Goal: Information Seeking & Learning: Learn about a topic

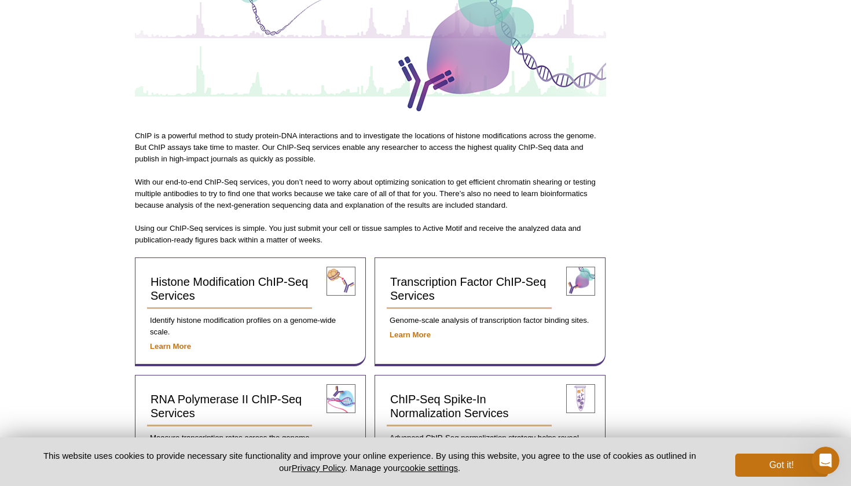
scroll to position [214, 0]
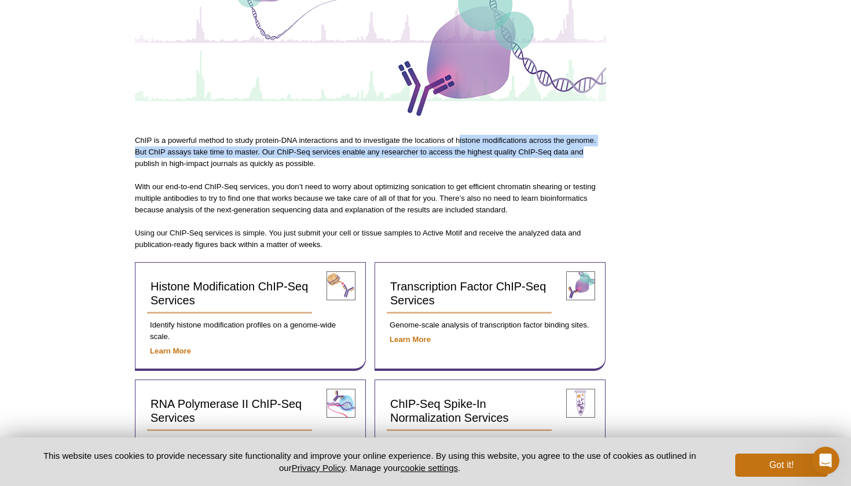
drag, startPoint x: 459, startPoint y: 135, endPoint x: 587, endPoint y: 146, distance: 128.9
click at [587, 146] on p "ChIP is a powerful method to study protein-DNA interactions and to investigate …" at bounding box center [370, 152] width 471 height 35
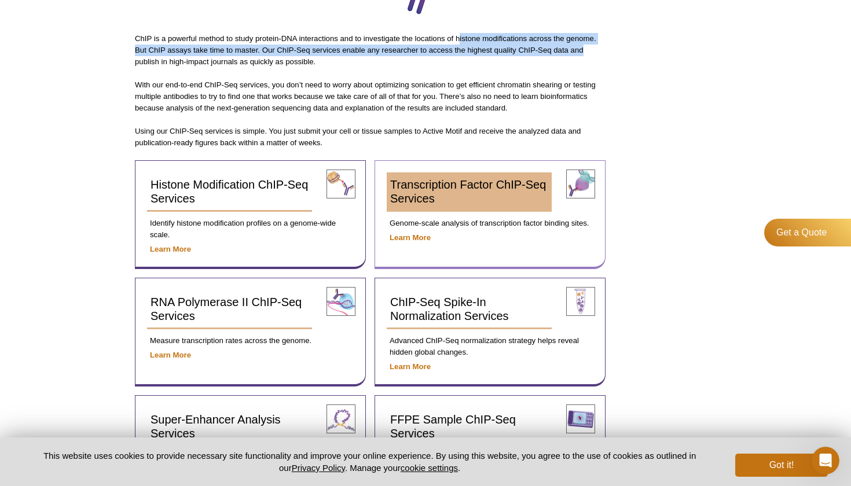
scroll to position [317, 0]
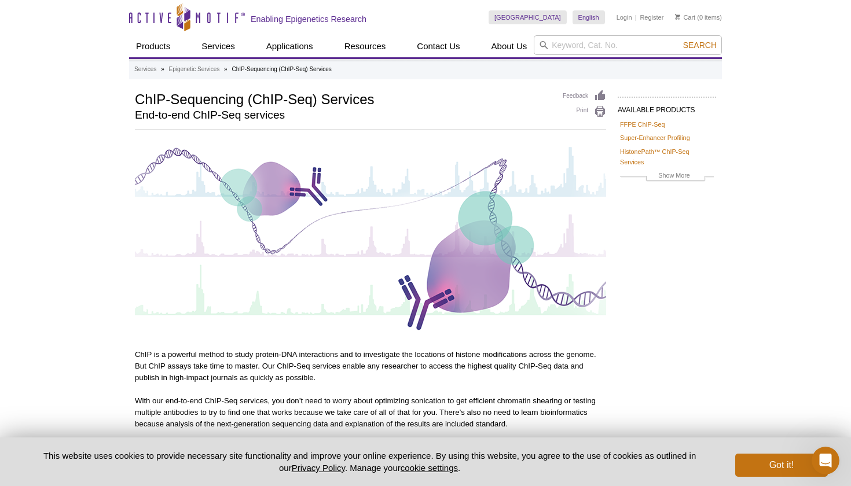
scroll to position [0, 0]
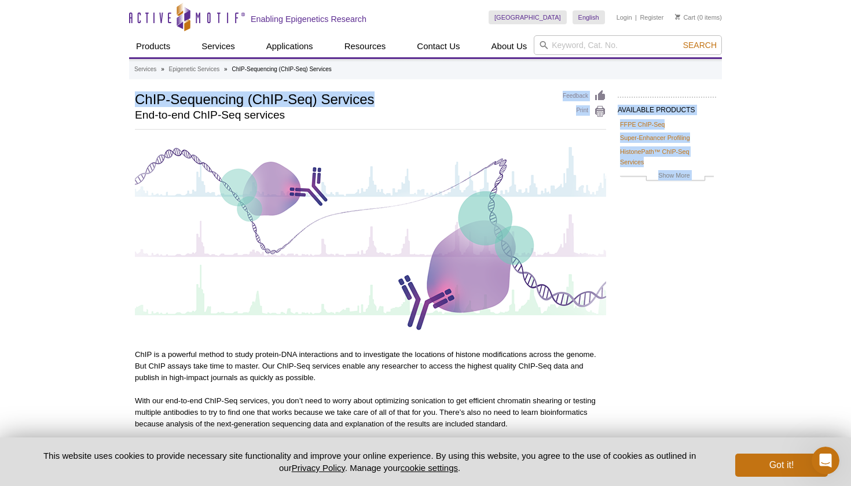
drag, startPoint x: 134, startPoint y: 95, endPoint x: 379, endPoint y: 104, distance: 245.6
copy div "AVAILABLE PRODUCTS FFPE ChIP-Seq Super-Enhancer Profiling HistonePath™ ChIP-Seq…"
click at [388, 105] on h1 "ChIP-Sequencing (ChIP-Seq) Services" at bounding box center [343, 98] width 416 height 17
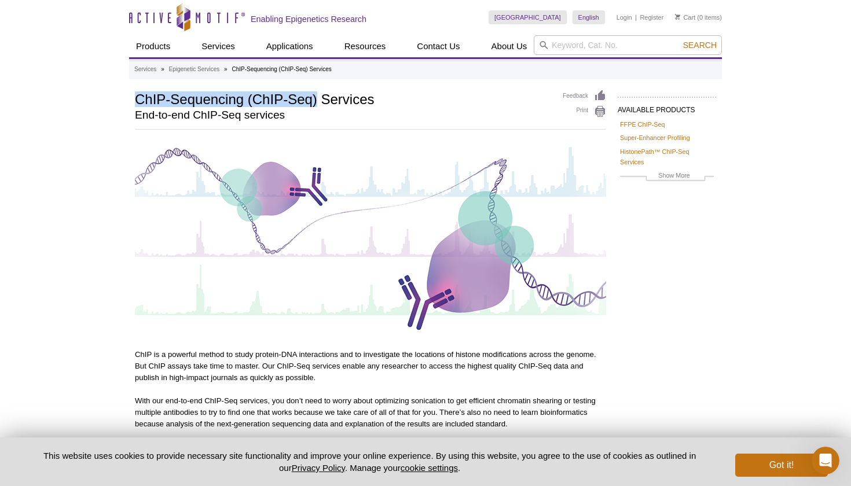
drag, startPoint x: 136, startPoint y: 102, endPoint x: 316, endPoint y: 101, distance: 180.0
click at [316, 101] on h1 "ChIP-Sequencing (ChIP-Seq) Services" at bounding box center [343, 98] width 416 height 17
copy h1 "ChIP-Sequencing (ChIP-Seq)"
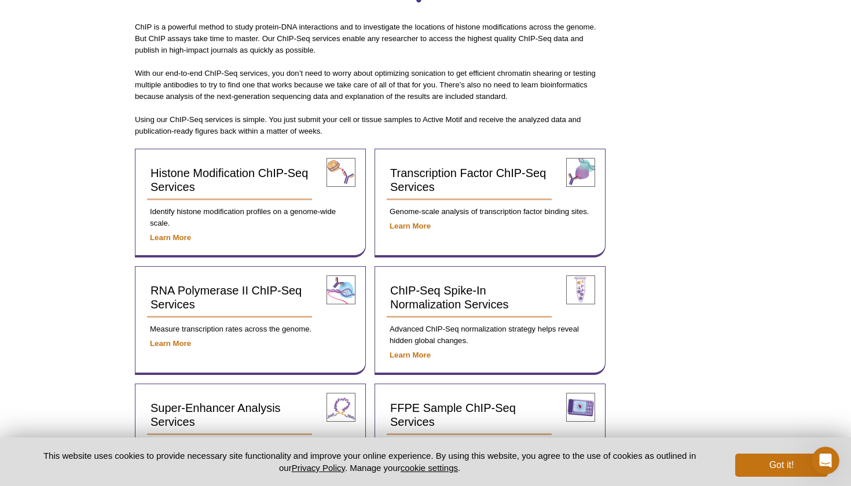
scroll to position [635, 0]
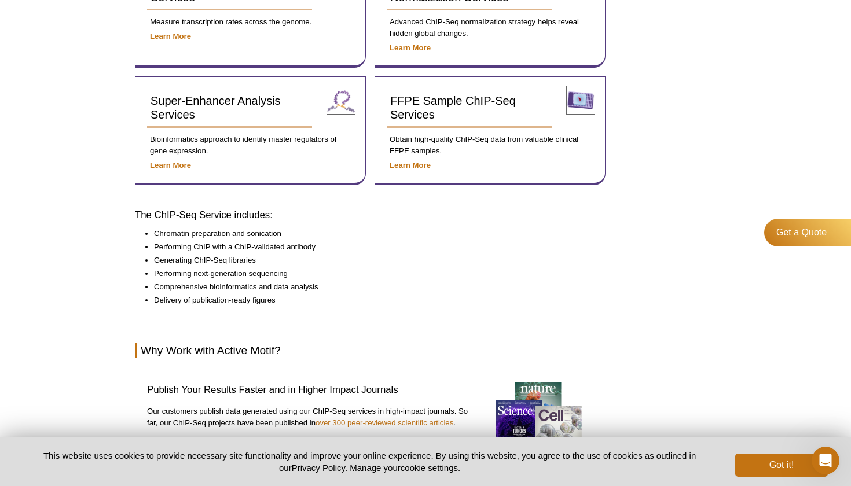
click at [416, 269] on li "Performing next-generation sequencing" at bounding box center [374, 274] width 441 height 13
click at [151, 228] on ul "Chromatin preparation and sonication Performing ChIP with a ChIP-validated anti…" at bounding box center [365, 273] width 460 height 91
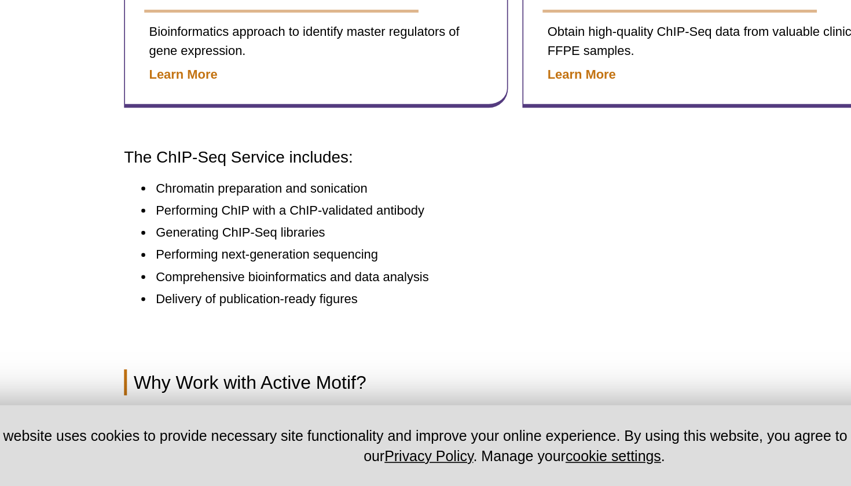
scroll to position [564, 0]
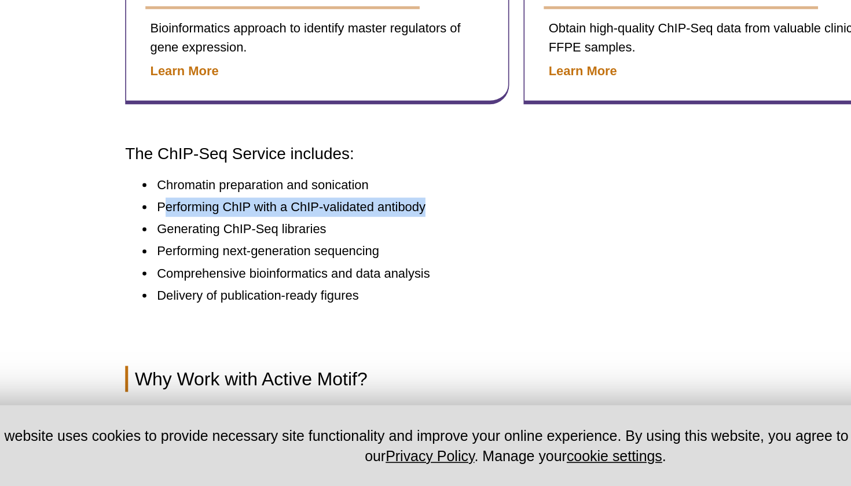
drag, startPoint x: 100, startPoint y: 120, endPoint x: 234, endPoint y: 126, distance: 134.4
click at [234, 313] on li "Performing ChIP with a ChIP-validated antibody" at bounding box center [374, 319] width 441 height 13
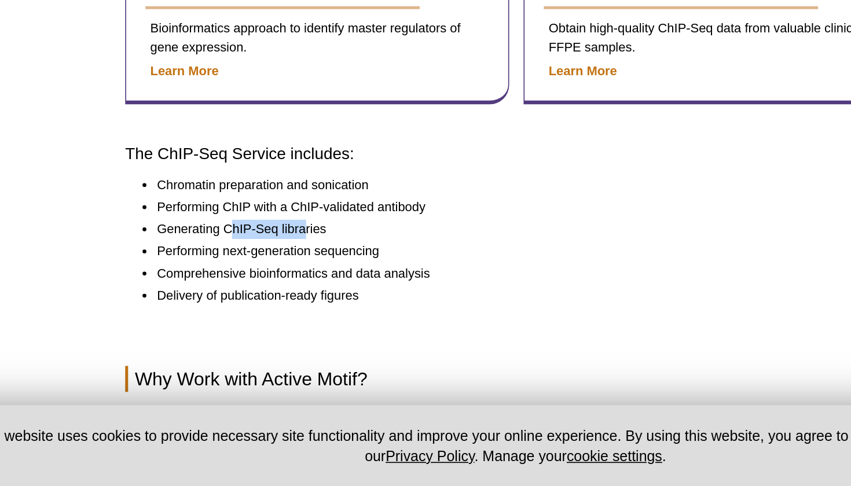
drag, startPoint x: 137, startPoint y: 134, endPoint x: 182, endPoint y: 134, distance: 44.6
click at [182, 326] on li "Generating ChIP-Seq libraries" at bounding box center [374, 332] width 441 height 13
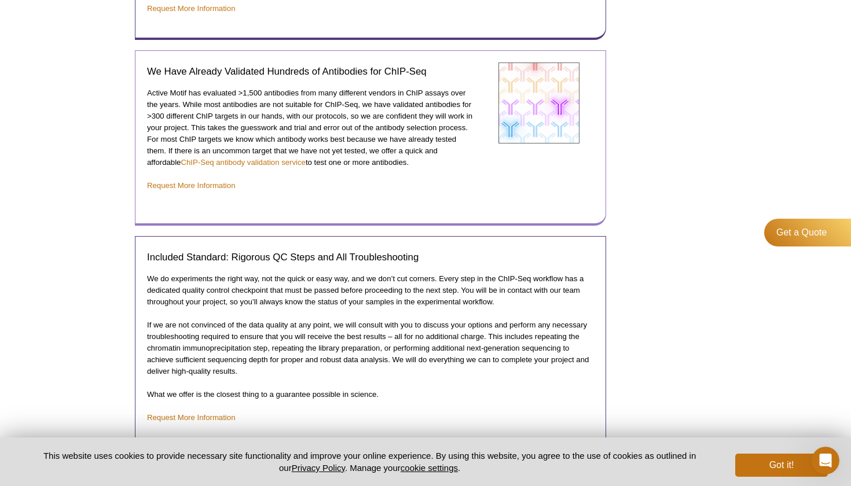
scroll to position [1391, 0]
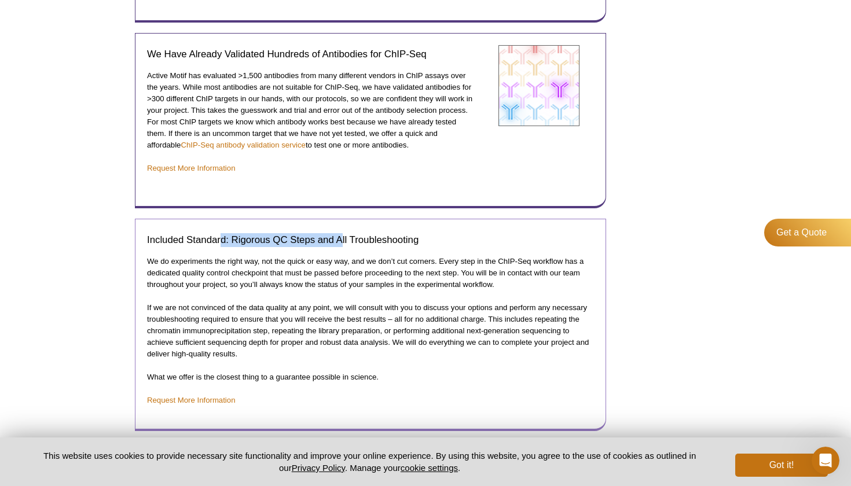
drag, startPoint x: 223, startPoint y: 233, endPoint x: 342, endPoint y: 234, distance: 118.7
click at [342, 234] on h3 "Included Standard: Rigorous QC Steps and All Troubleshooting" at bounding box center [370, 240] width 447 height 14
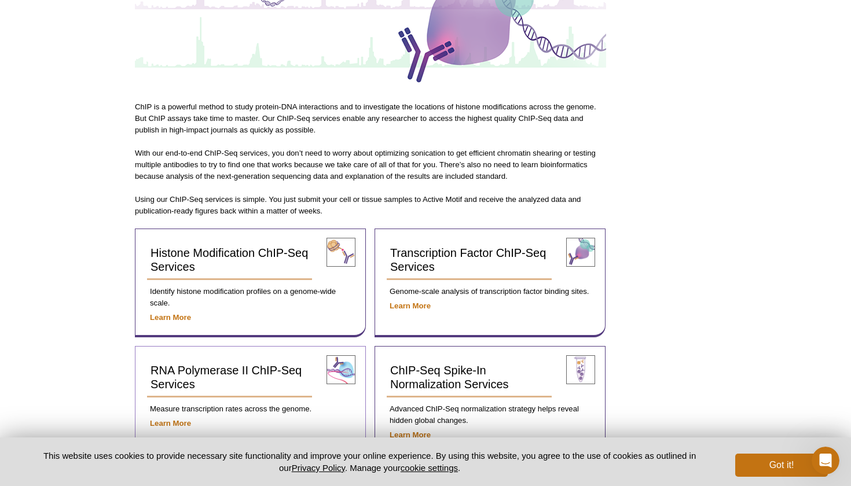
scroll to position [226, 0]
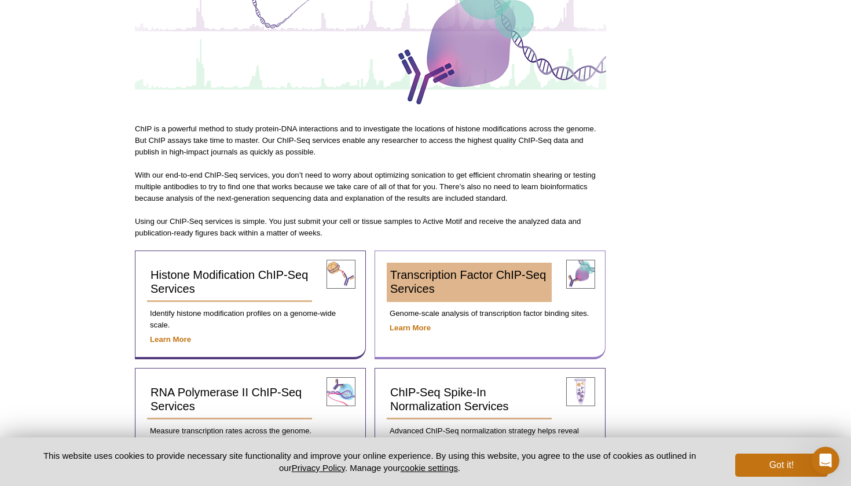
click at [486, 285] on link "Transcription Factor ChIP-Seq Services" at bounding box center [469, 282] width 165 height 39
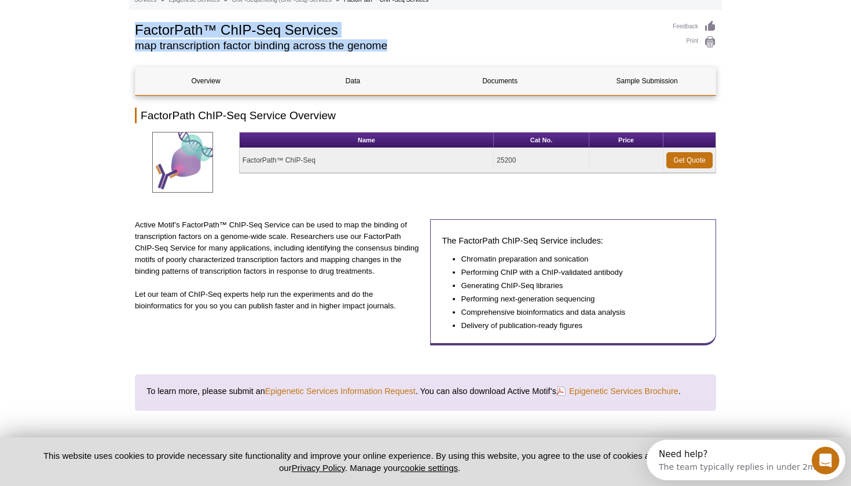
drag, startPoint x: 134, startPoint y: 45, endPoint x: 391, endPoint y: 50, distance: 257.7
copy div "FactorPath™ ChIP-Seq Services map transcription factor binding across the genome"
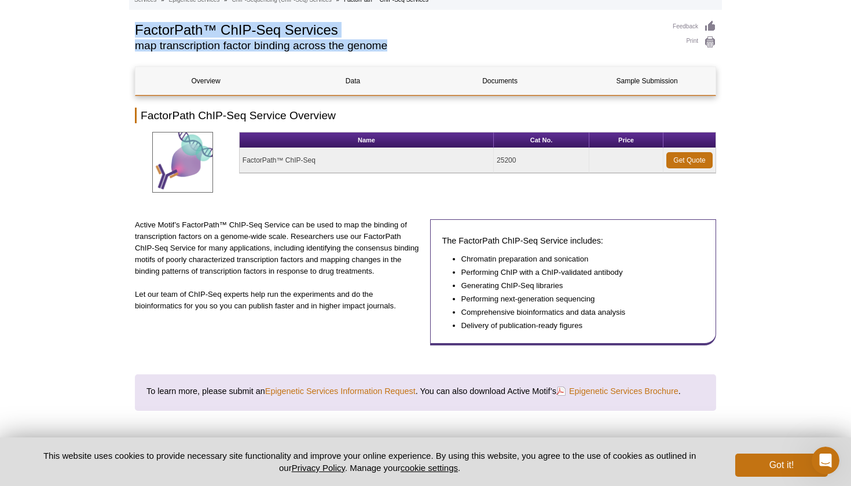
scroll to position [69, 0]
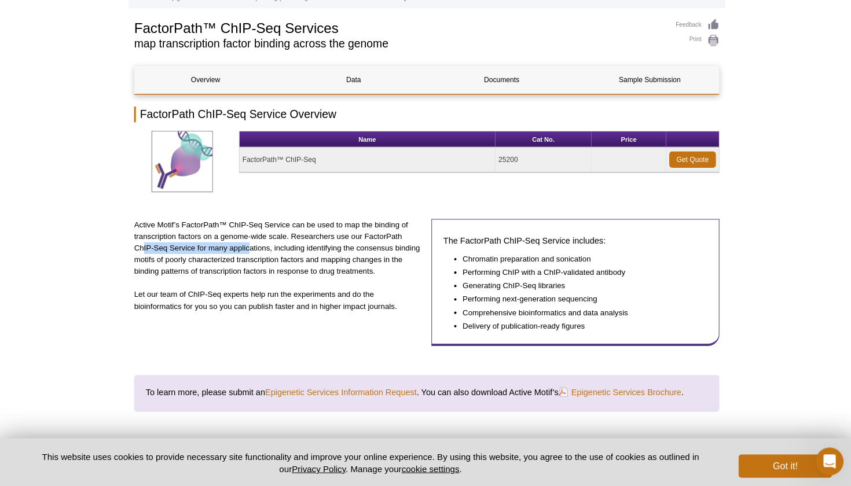
drag, startPoint x: 143, startPoint y: 247, endPoint x: 248, endPoint y: 250, distance: 104.8
click at [248, 250] on p "Active Motif’s FactorPath™ ChIP-Seq Service can be used to map the binding of t…" at bounding box center [278, 249] width 287 height 58
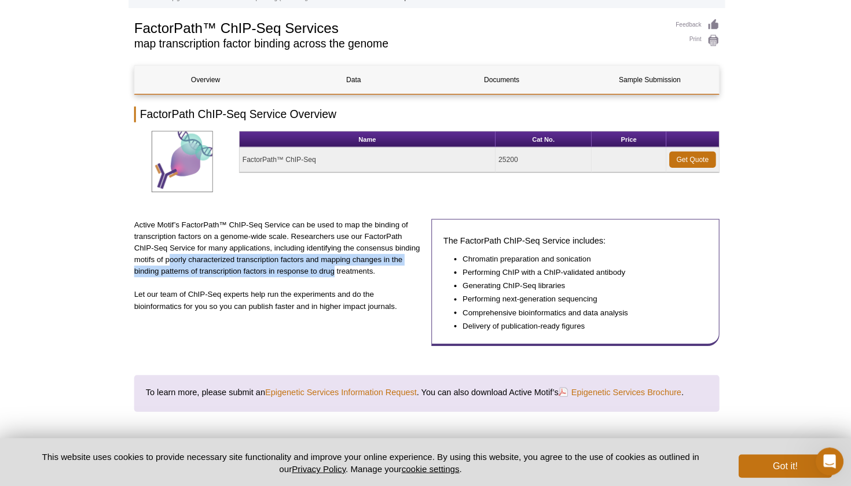
drag, startPoint x: 170, startPoint y: 252, endPoint x: 332, endPoint y: 263, distance: 162.4
click at [332, 263] on p "Active Motif’s FactorPath™ ChIP-Seq Service can be used to map the binding of t…" at bounding box center [278, 249] width 287 height 58
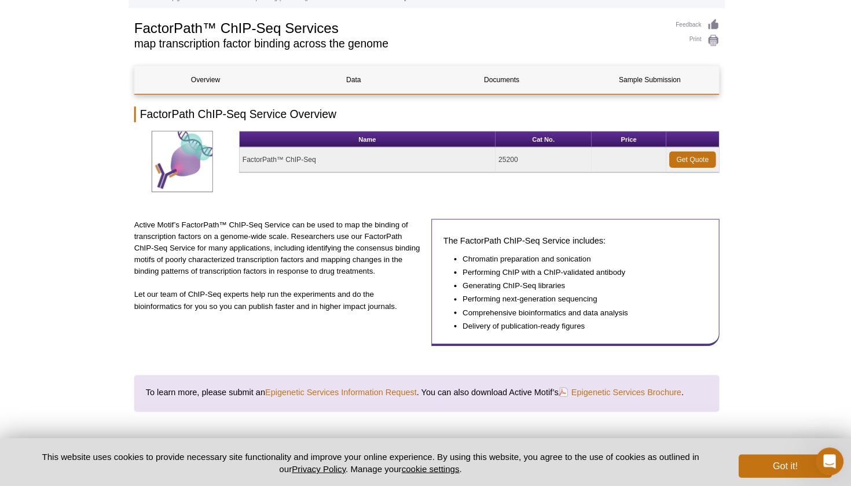
click at [315, 283] on div "Active Motif’s FactorPath™ ChIP-Seq Service can be used to map the binding of t…" at bounding box center [278, 283] width 287 height 126
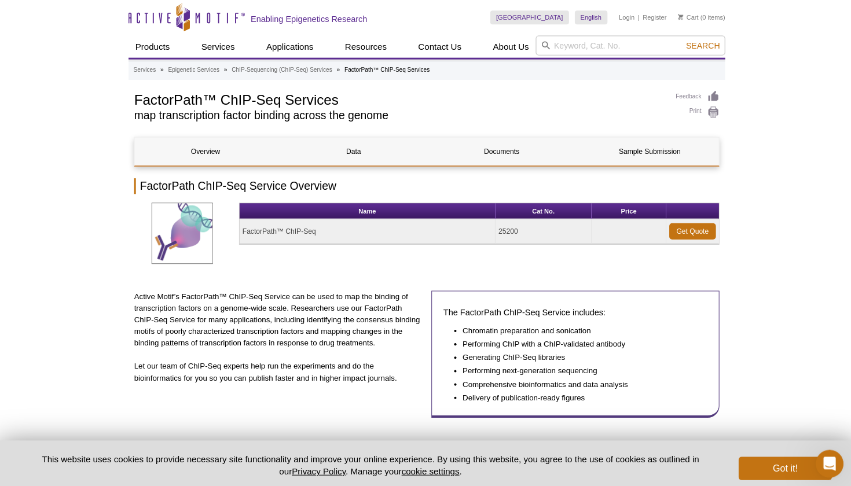
scroll to position [0, 0]
